Goal: Task Accomplishment & Management: Complete application form

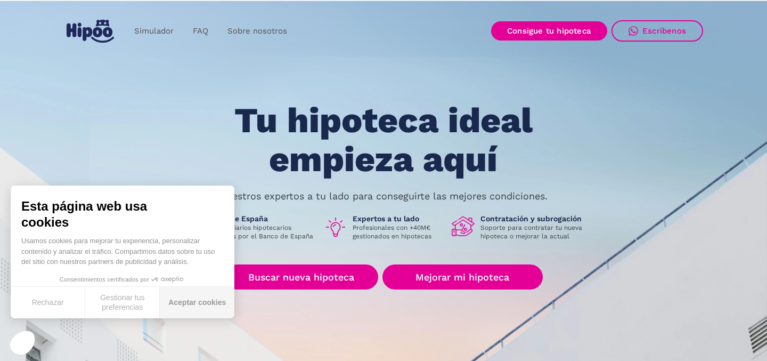
click at [211, 304] on button "Aceptar cookies" at bounding box center [197, 302] width 75 height 31
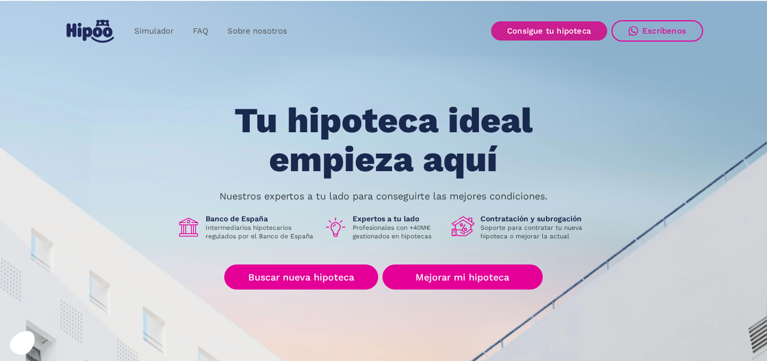
click at [550, 34] on link "Consigue tu hipoteca" at bounding box center [549, 30] width 116 height 19
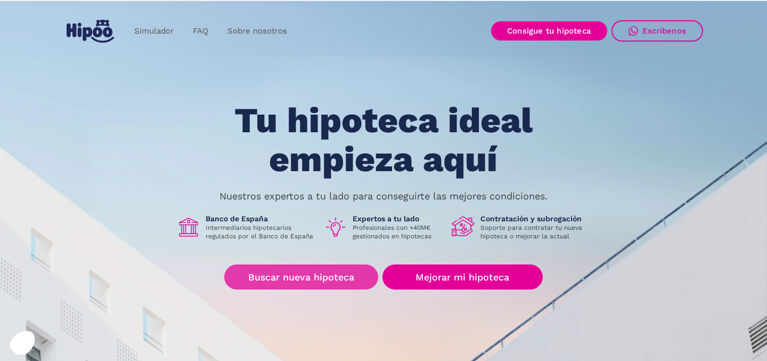
click at [290, 281] on link "Buscar nueva hipoteca" at bounding box center [301, 276] width 154 height 25
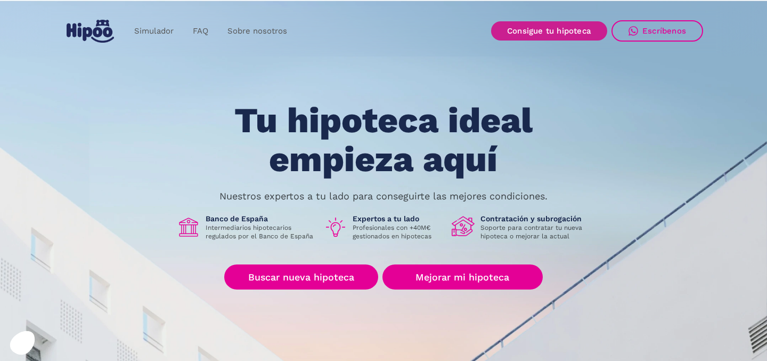
click at [518, 33] on link "Consigue tu hipoteca" at bounding box center [549, 30] width 116 height 19
